Goal: Navigation & Orientation: Find specific page/section

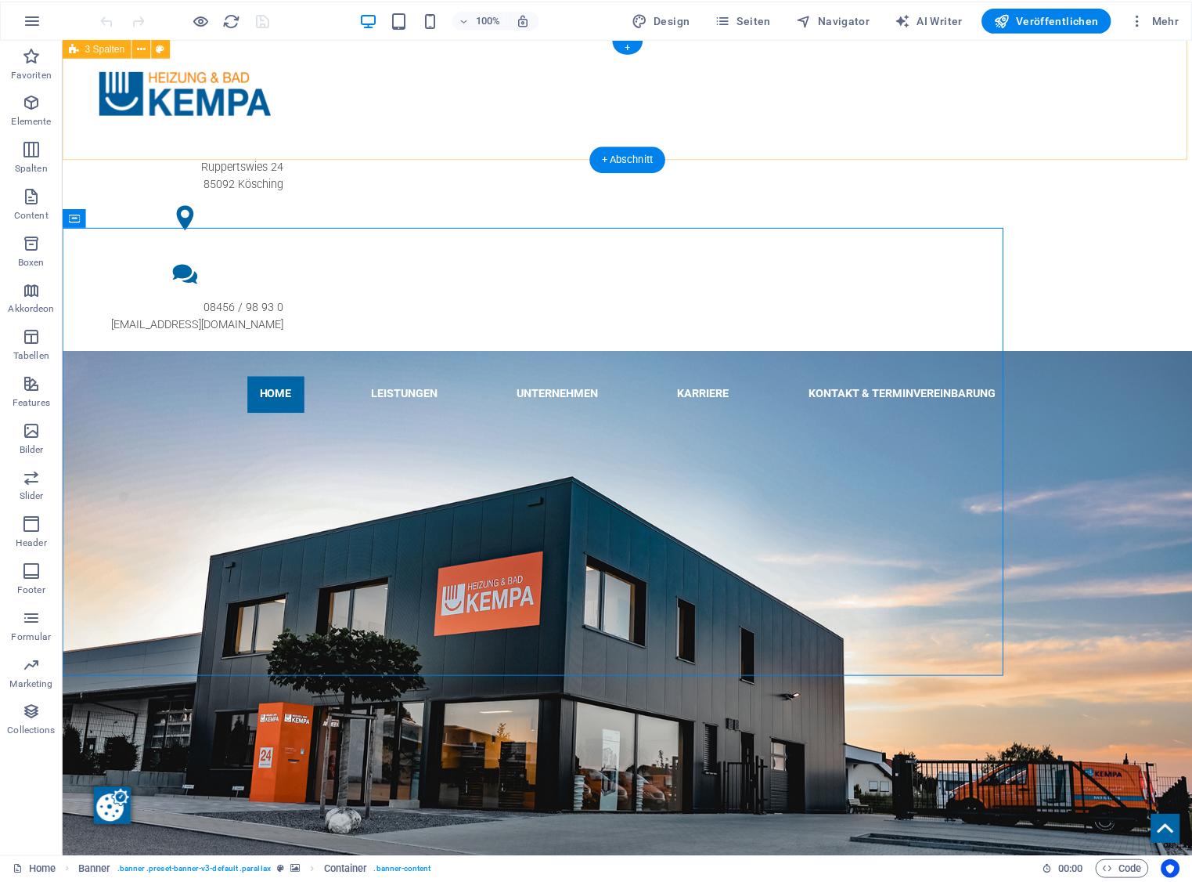
scroll to position [2, 0]
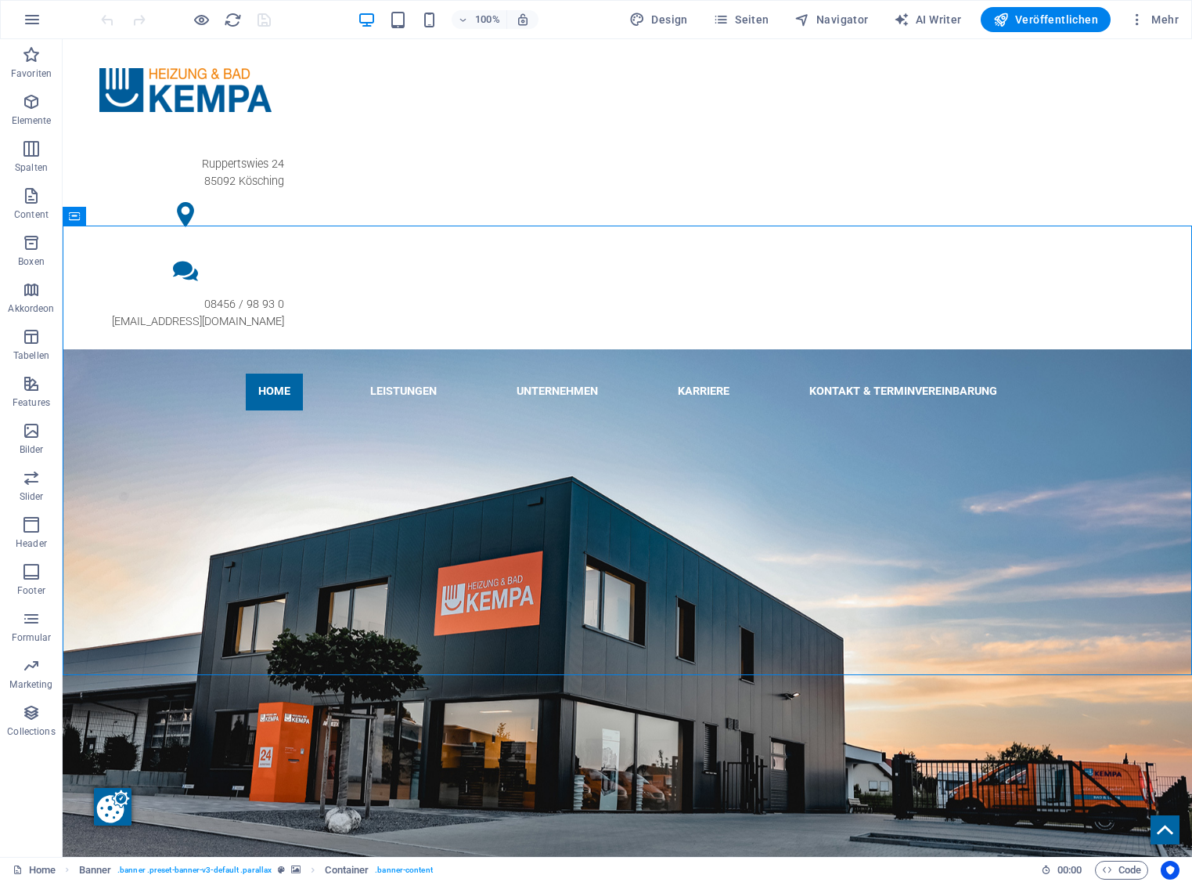
click at [762, 32] on div "100% Design Seiten Navigator AI Writer Veröffentlichen Mehr" at bounding box center [596, 20] width 1191 height 38
click at [759, 20] on span "Seiten" at bounding box center [741, 20] width 56 height 16
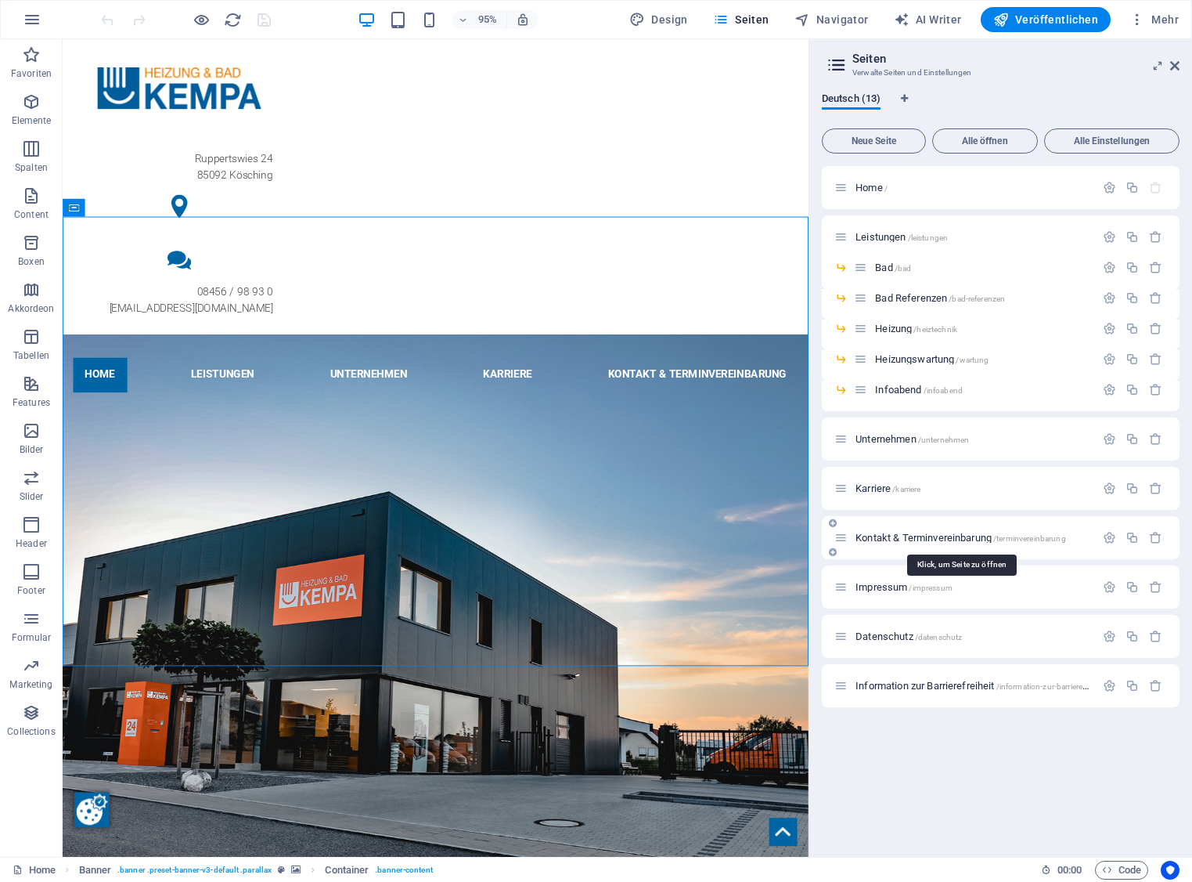
click at [892, 535] on span "Kontakt & Terminvereinbarung /terminvereinbarung" at bounding box center [961, 538] width 211 height 12
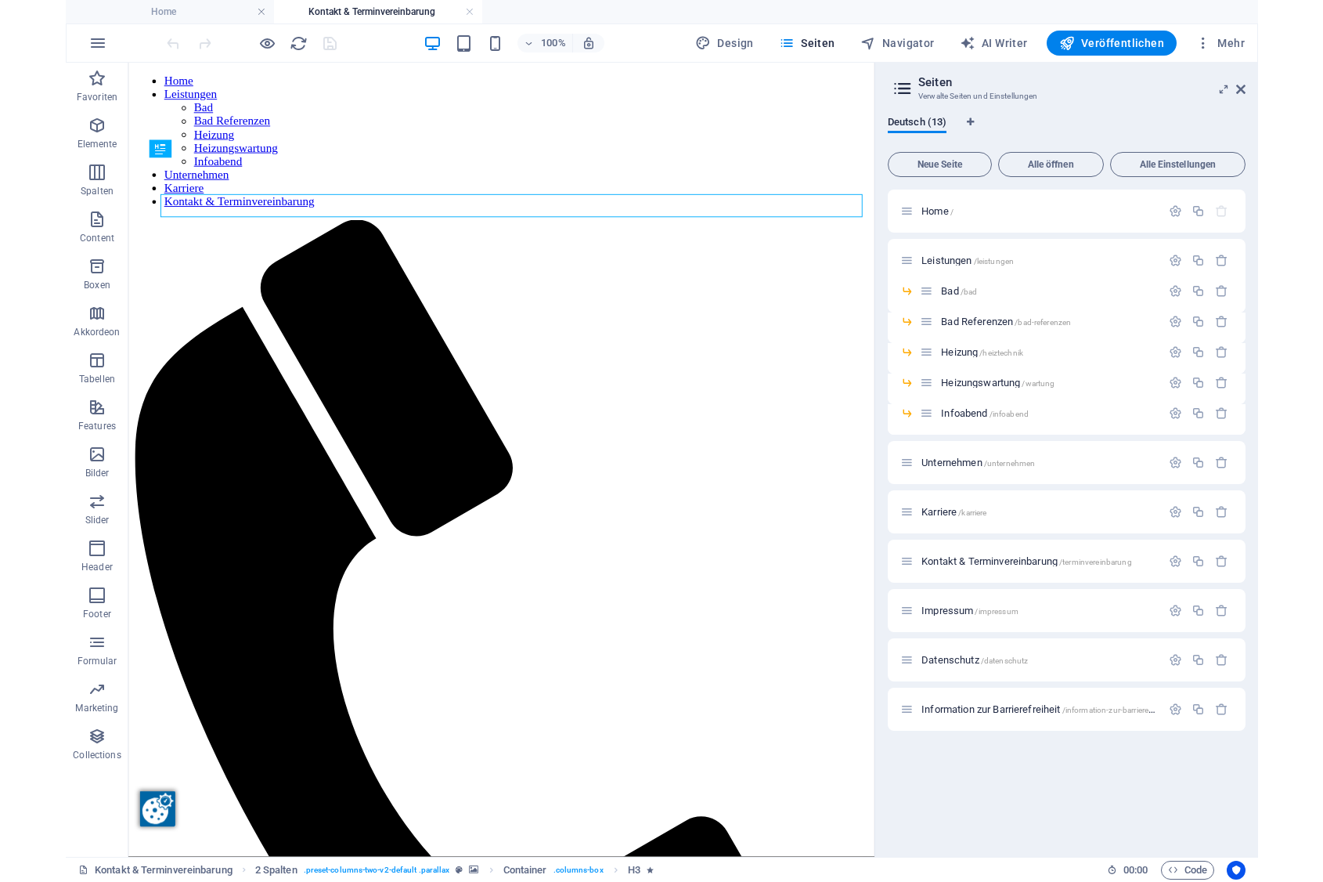
scroll to position [0, 0]
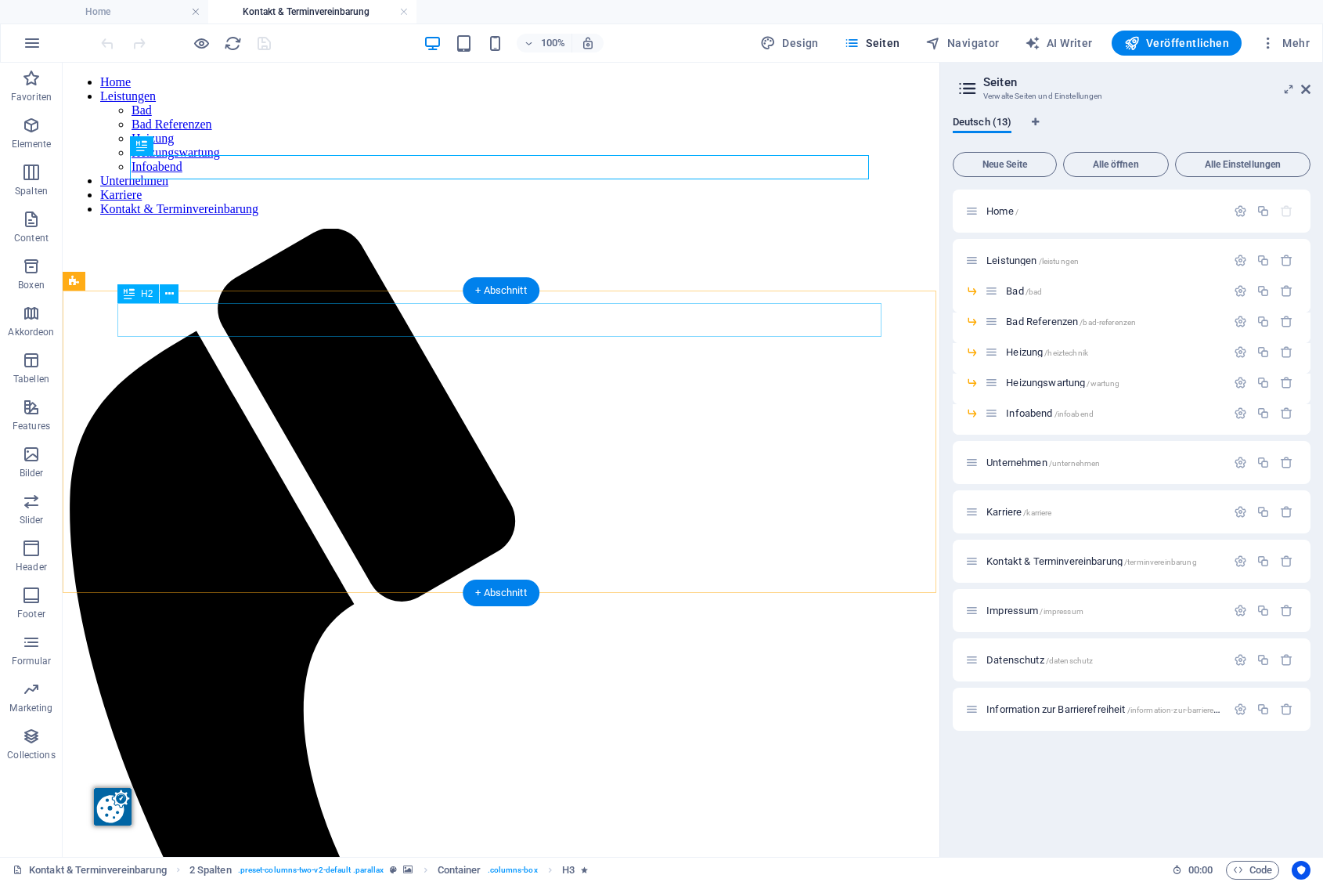
drag, startPoint x: 233, startPoint y: 308, endPoint x: 102, endPoint y: 295, distance: 131.4
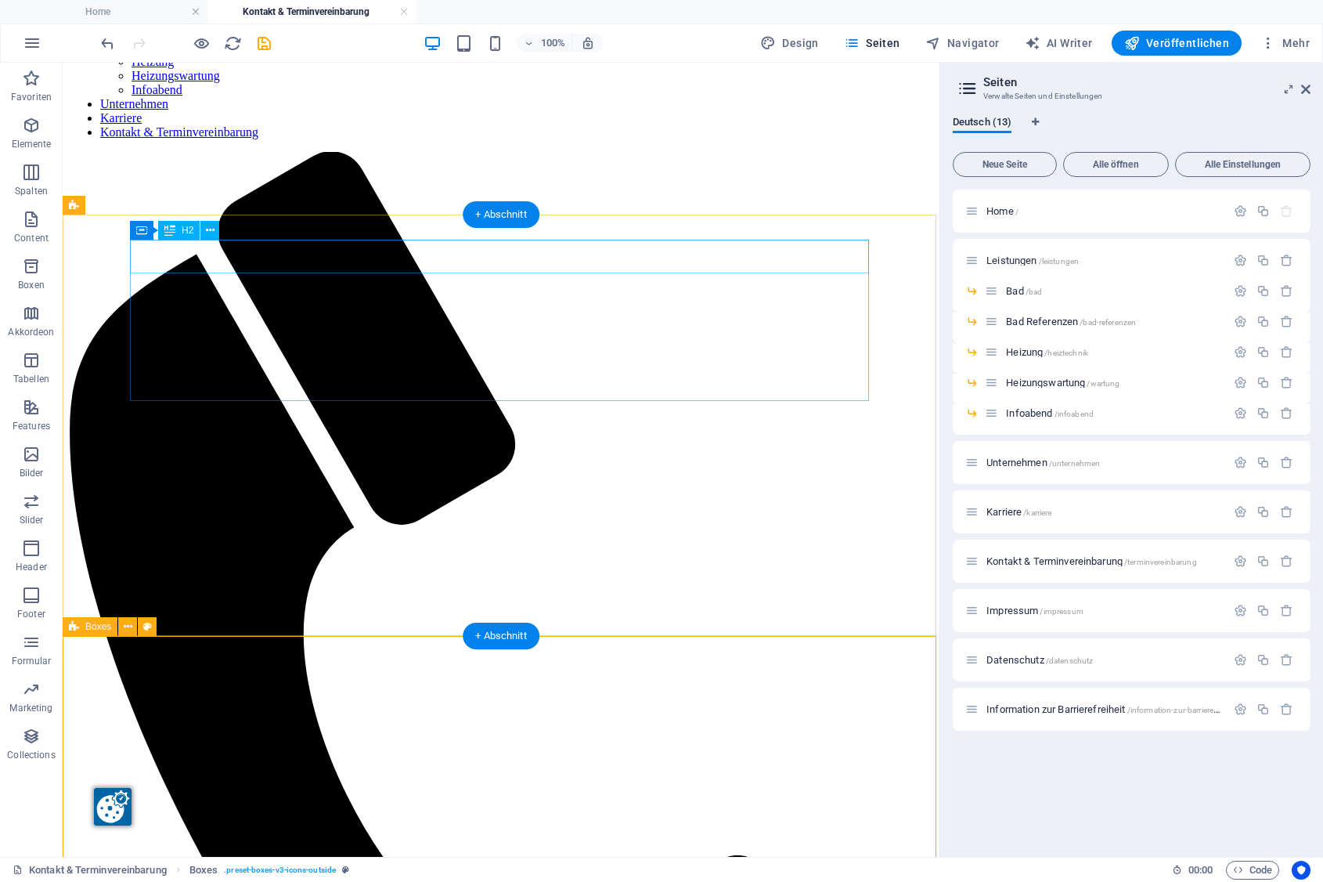
scroll to position [75, 0]
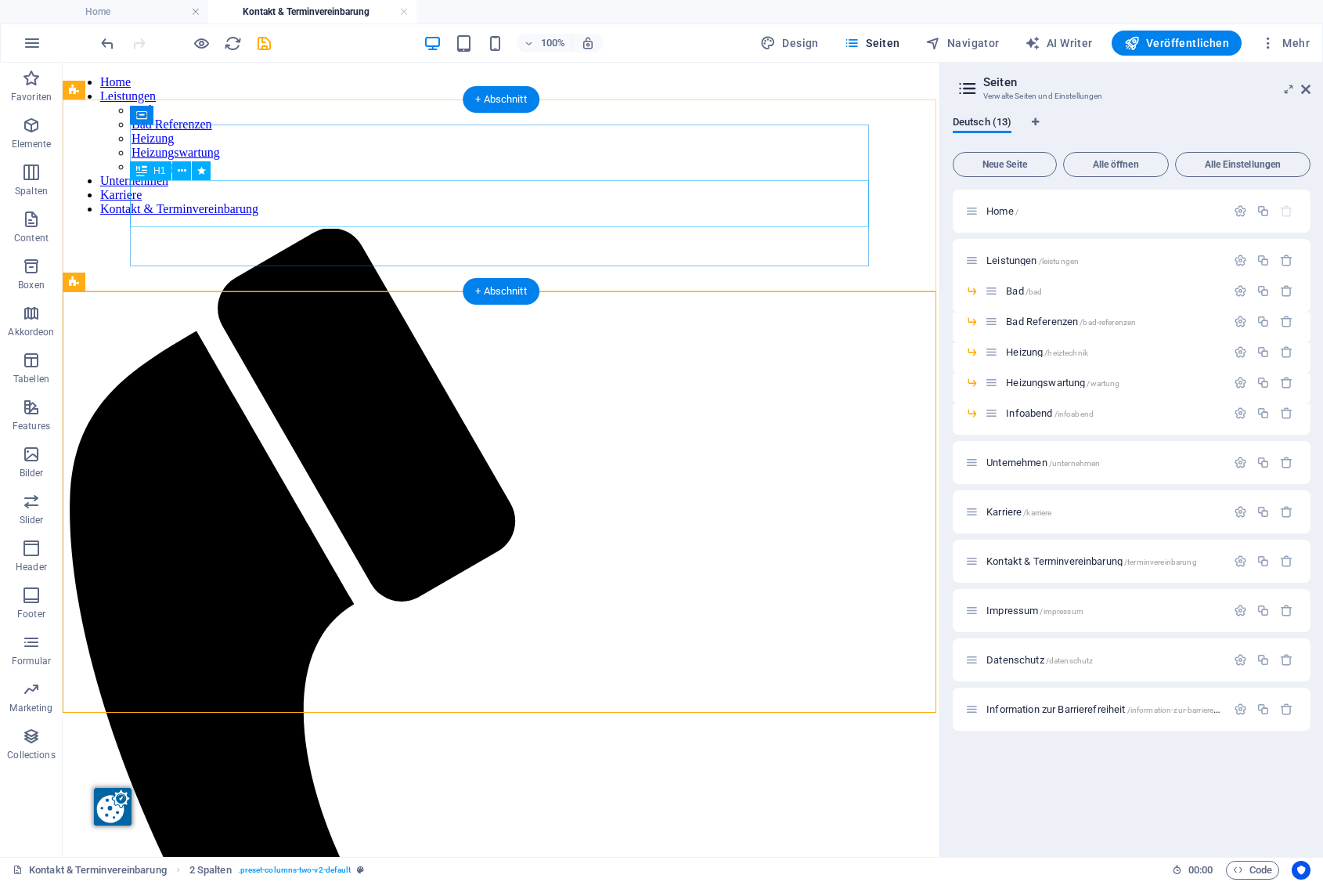
scroll to position [0, 0]
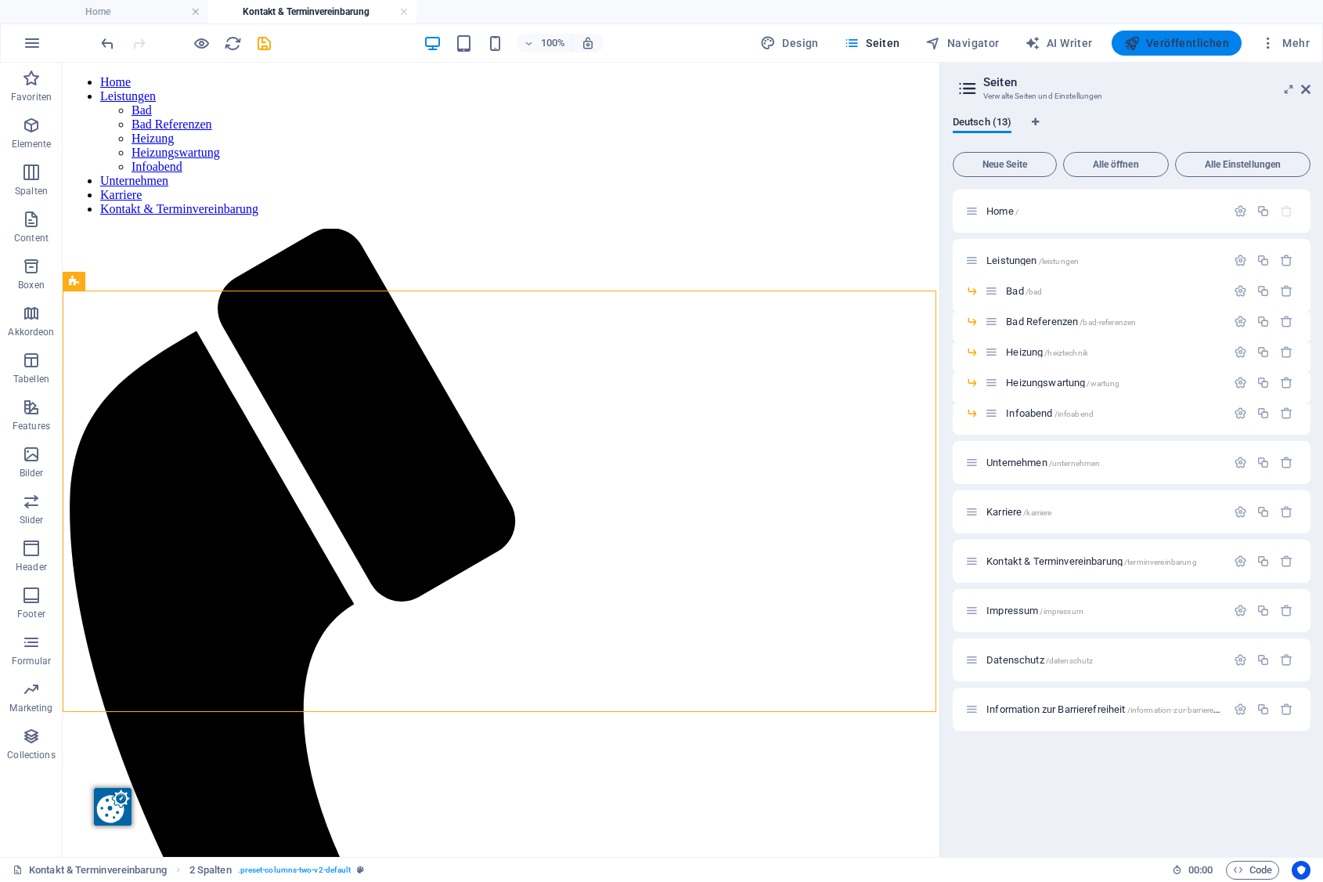
click at [1007, 45] on span "Veröffentlichen" at bounding box center [1176, 43] width 105 height 16
